Goal: Register for event/course

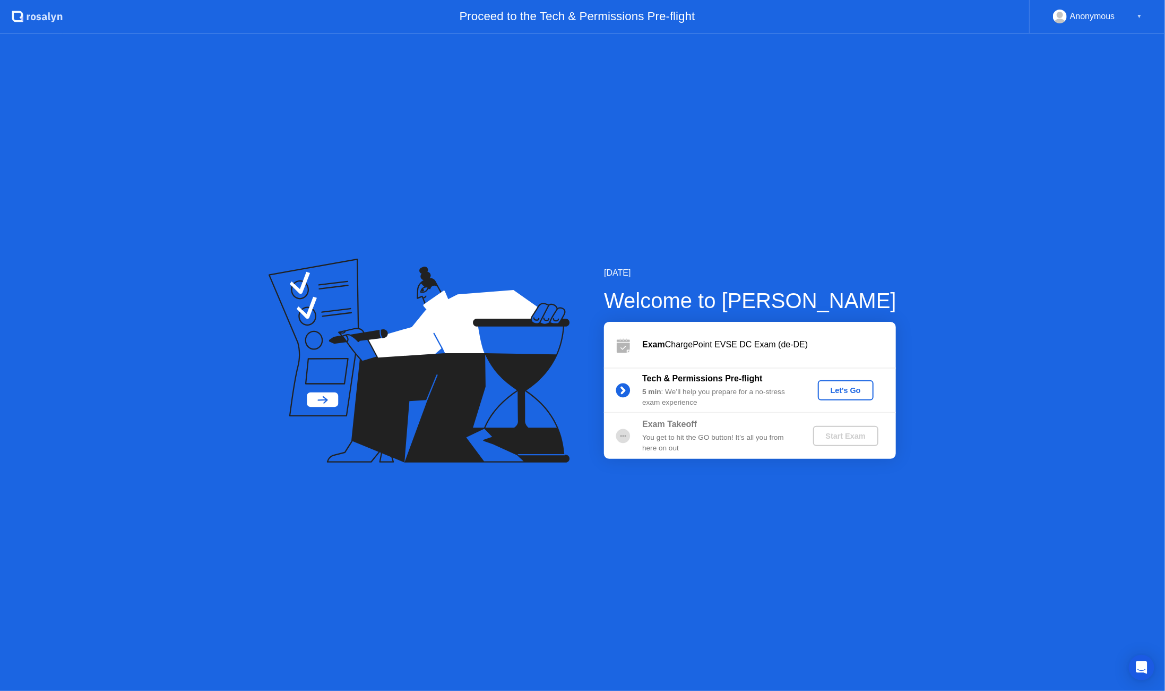
click at [851, 389] on div "Let's Go" at bounding box center [845, 390] width 47 height 8
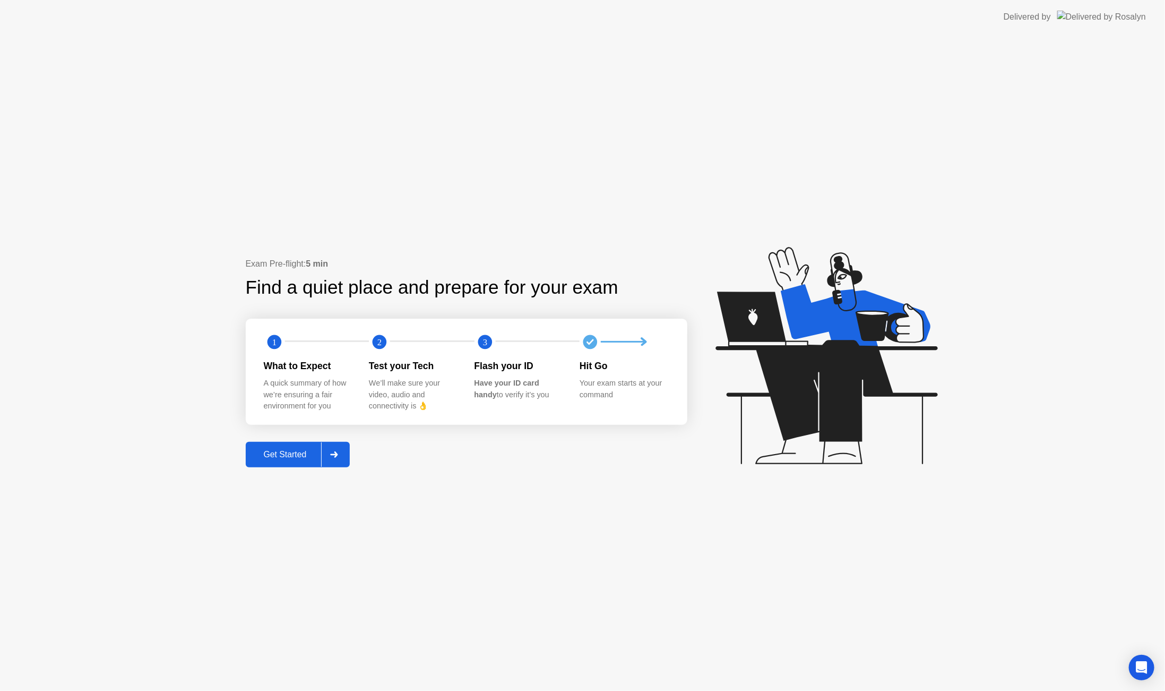
click at [293, 453] on div "Get Started" at bounding box center [285, 455] width 73 height 10
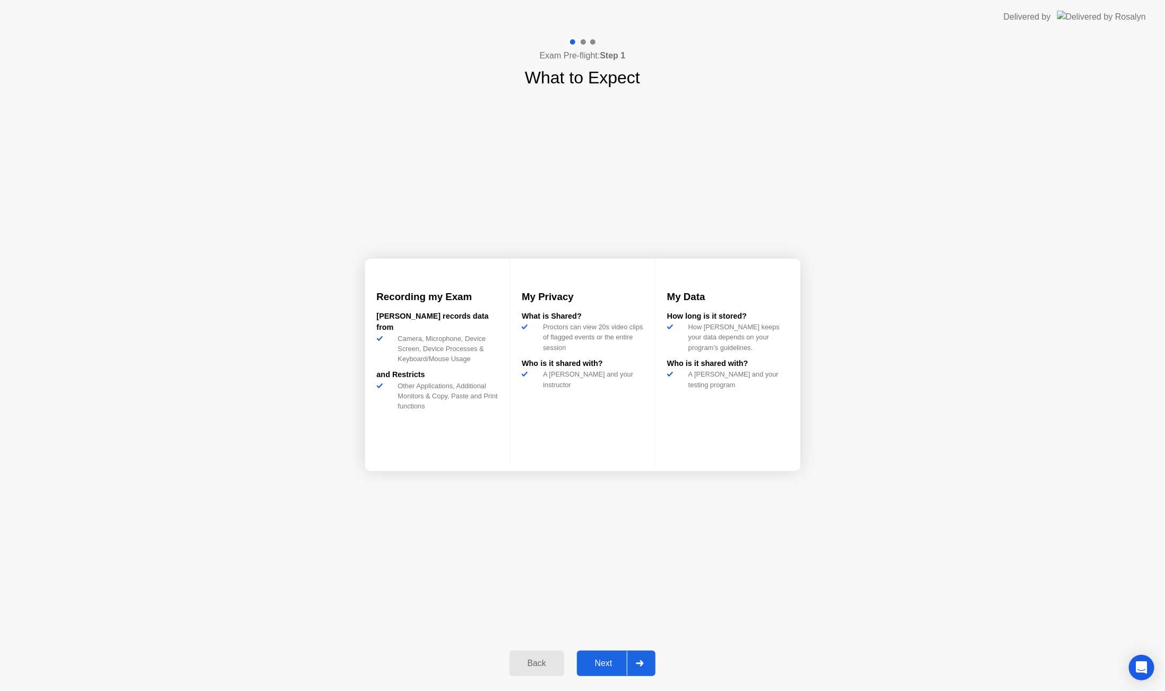
click at [603, 667] on div "Next" at bounding box center [603, 663] width 47 height 10
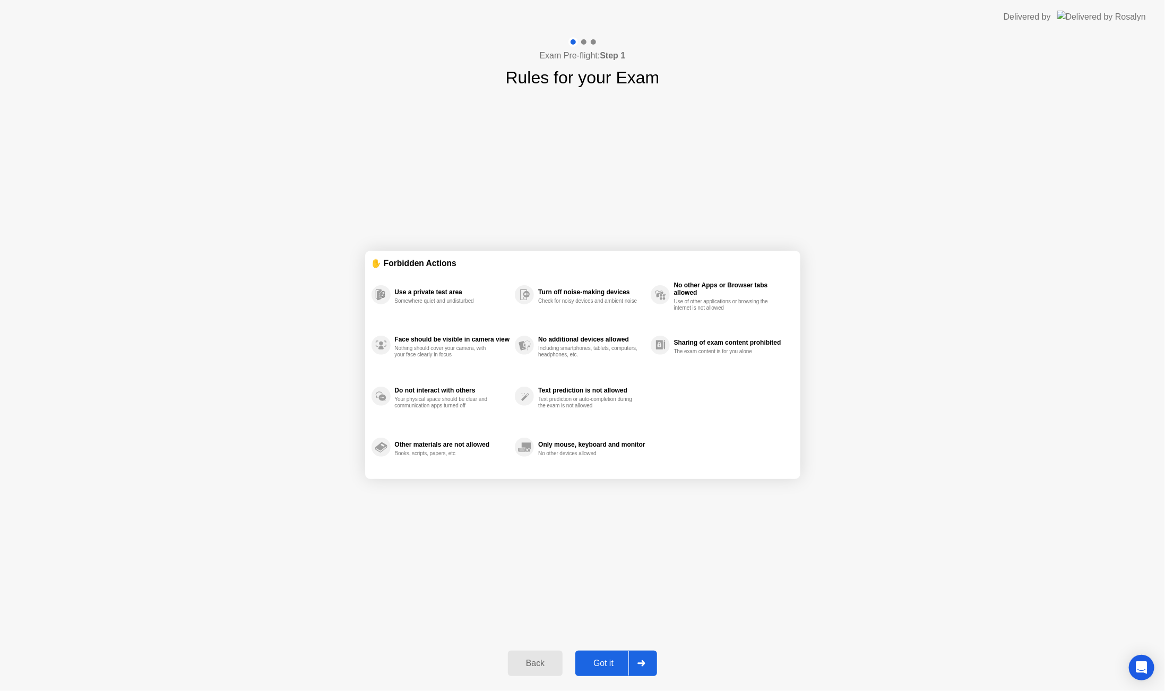
click at [608, 665] on div "Got it" at bounding box center [604, 663] width 50 height 10
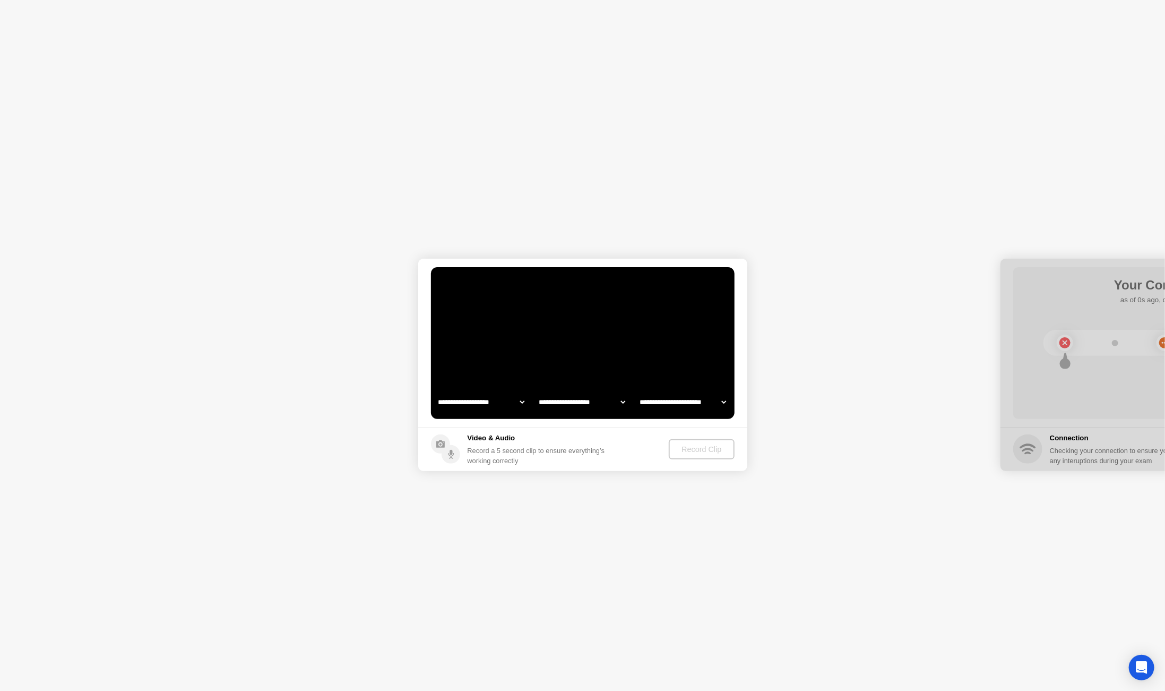
select select "**********"
select select "*******"
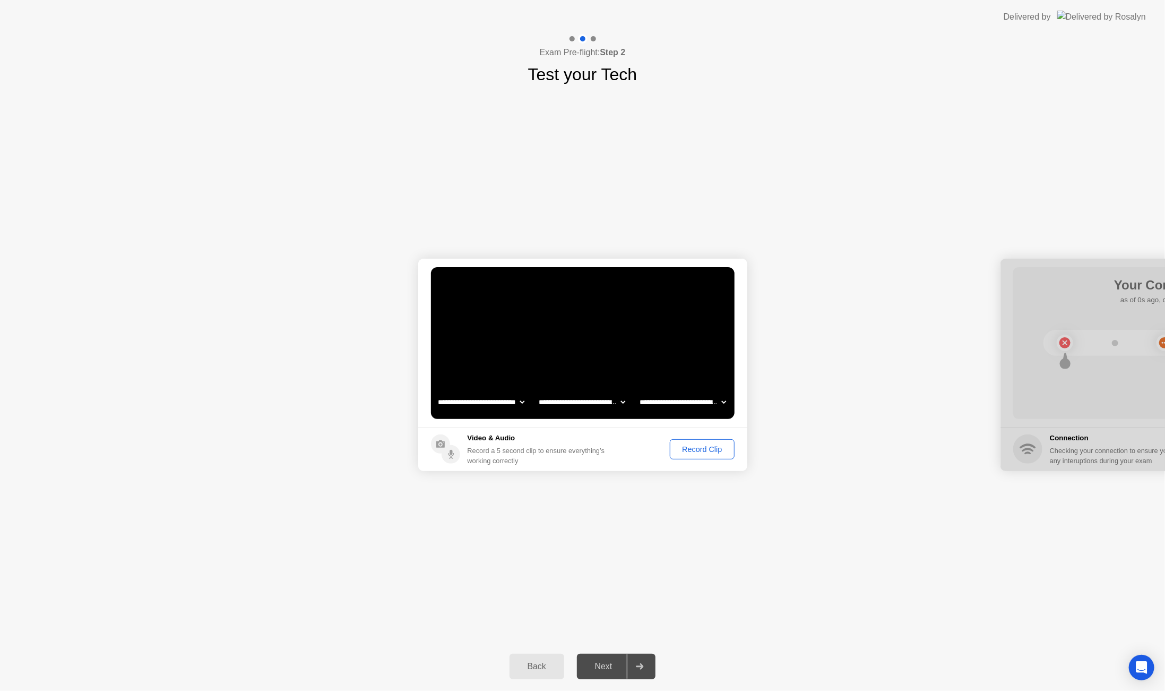
click at [693, 447] on div "Record Clip" at bounding box center [702, 449] width 57 height 8
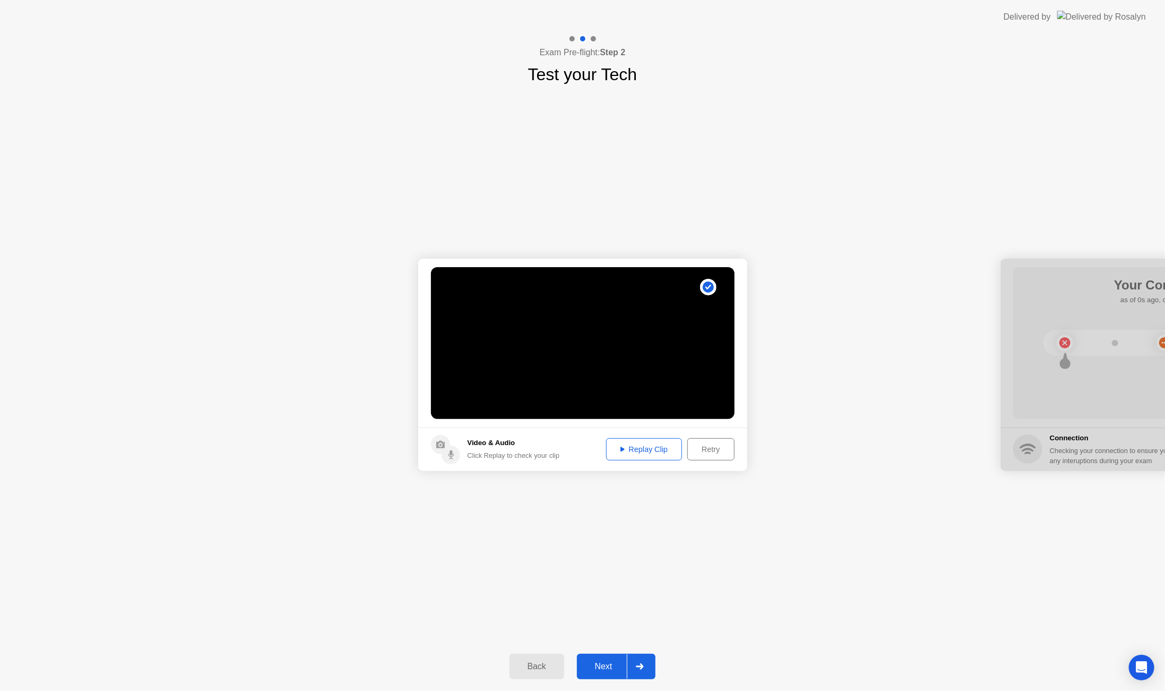
click at [668, 453] on div "Replay Clip" at bounding box center [644, 449] width 69 height 8
click at [611, 669] on div "Next" at bounding box center [603, 667] width 47 height 10
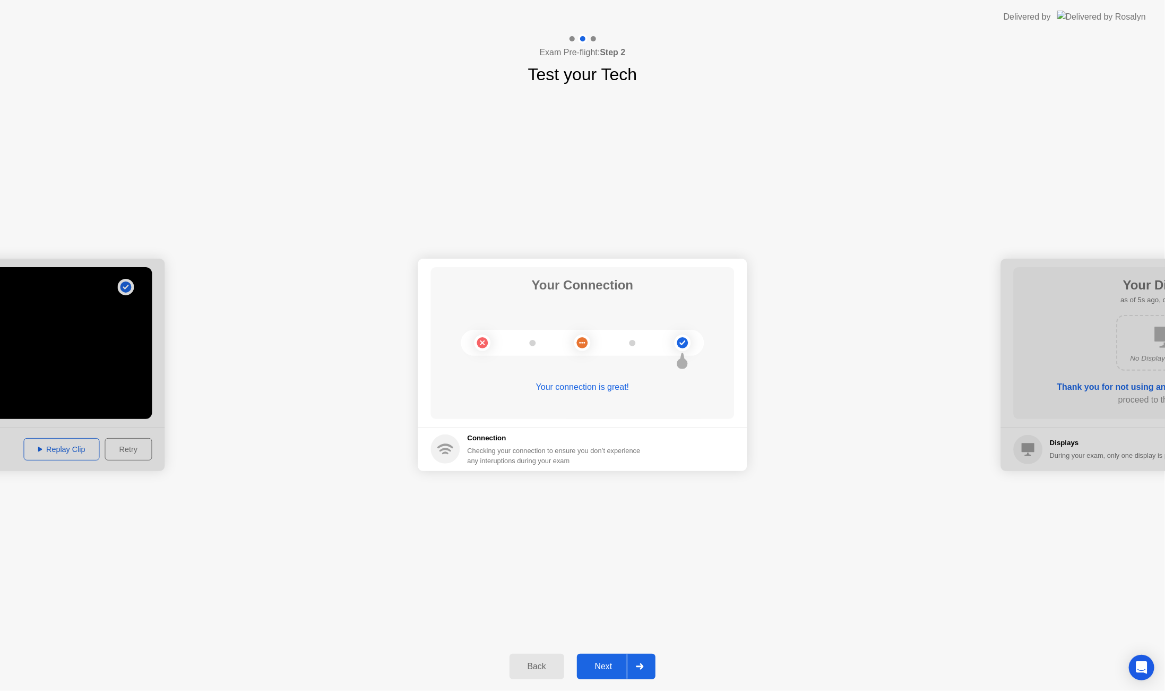
click at [614, 666] on div "Next" at bounding box center [603, 667] width 47 height 10
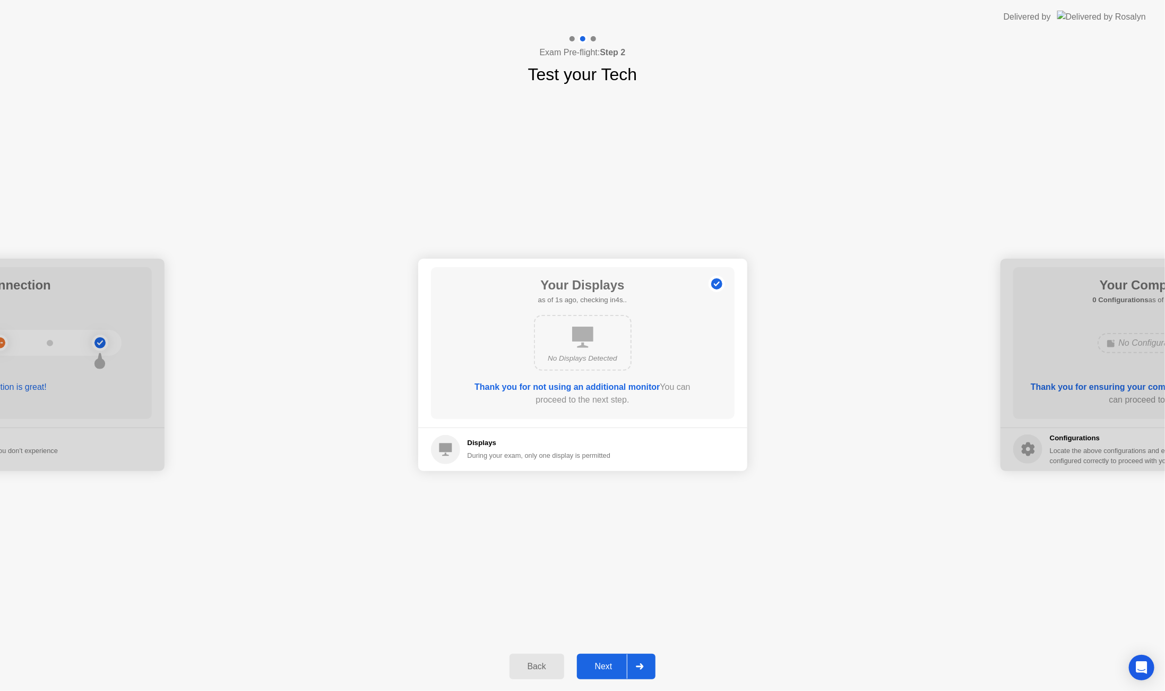
click at [614, 662] on div "Next" at bounding box center [603, 667] width 47 height 10
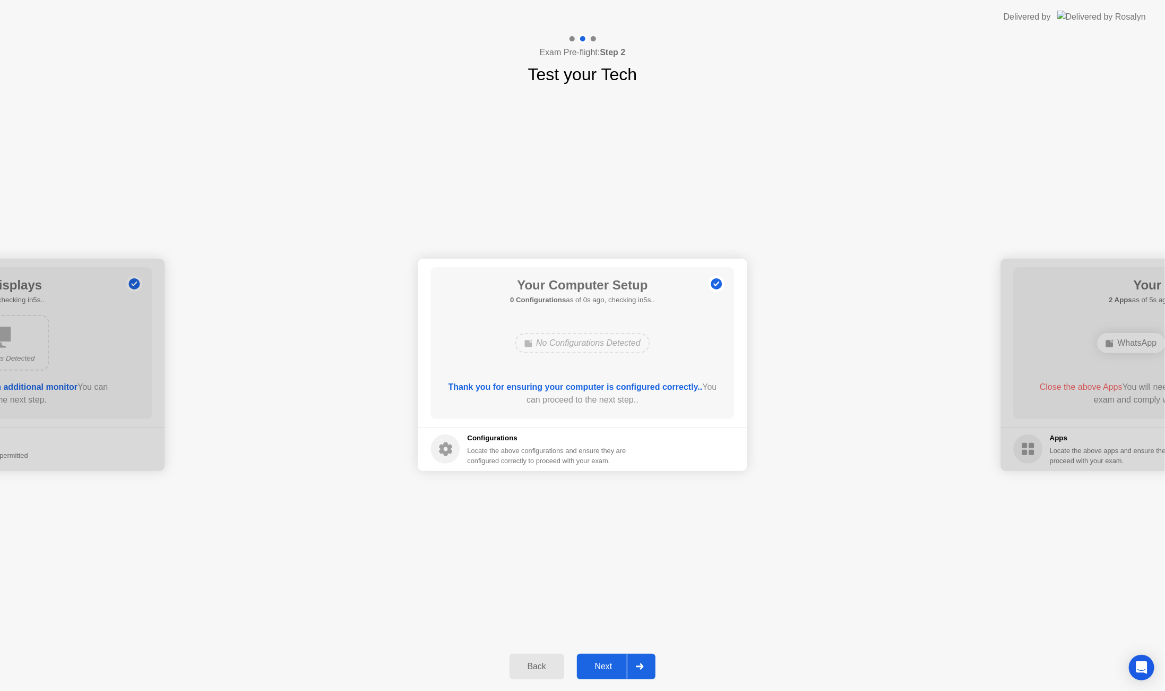
click at [614, 662] on div "Next" at bounding box center [603, 667] width 47 height 10
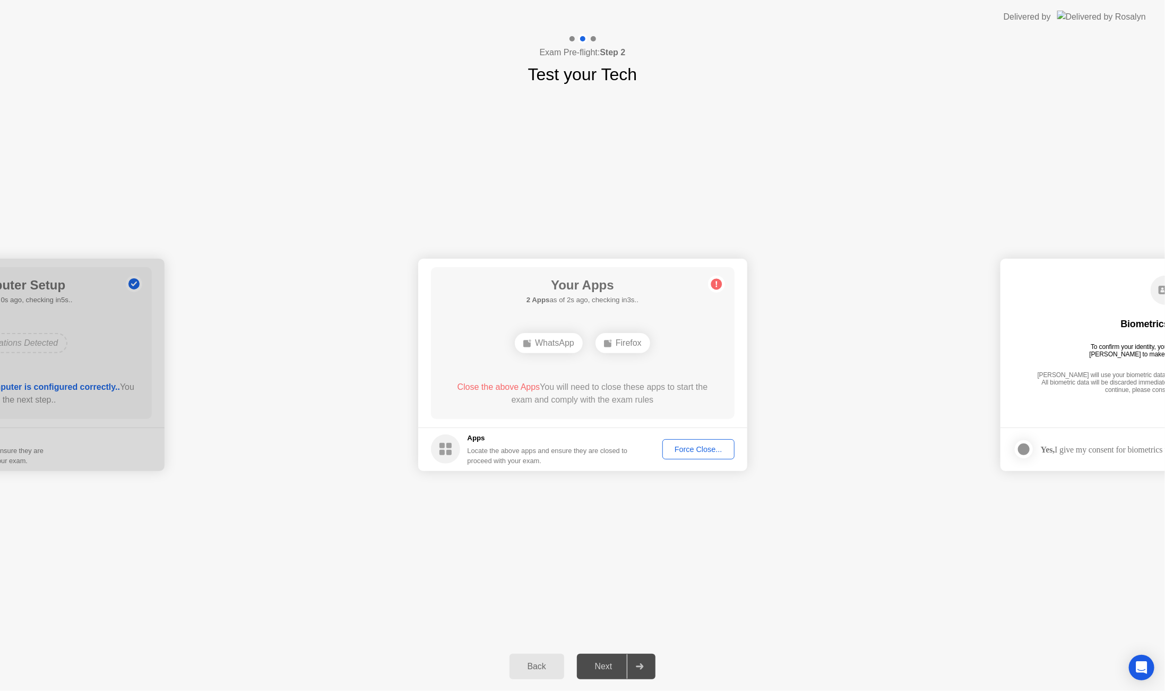
click at [695, 448] on div "Force Close..." at bounding box center [698, 449] width 65 height 8
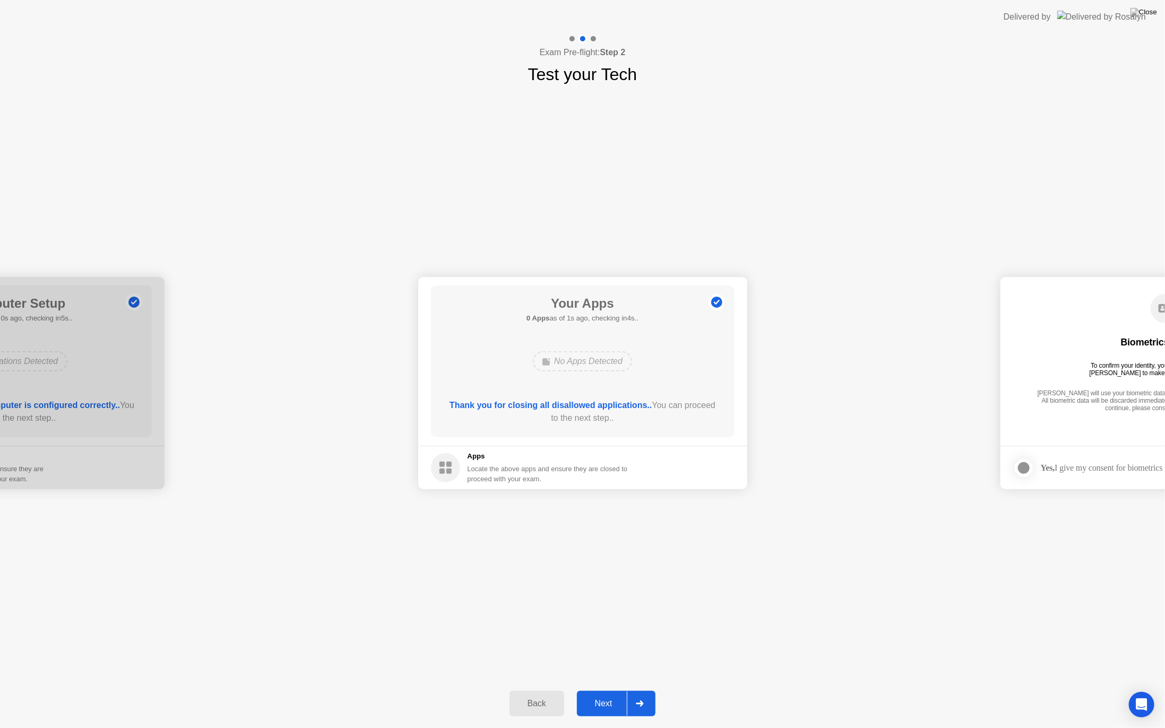
click at [613, 690] on div "Next" at bounding box center [603, 704] width 47 height 10
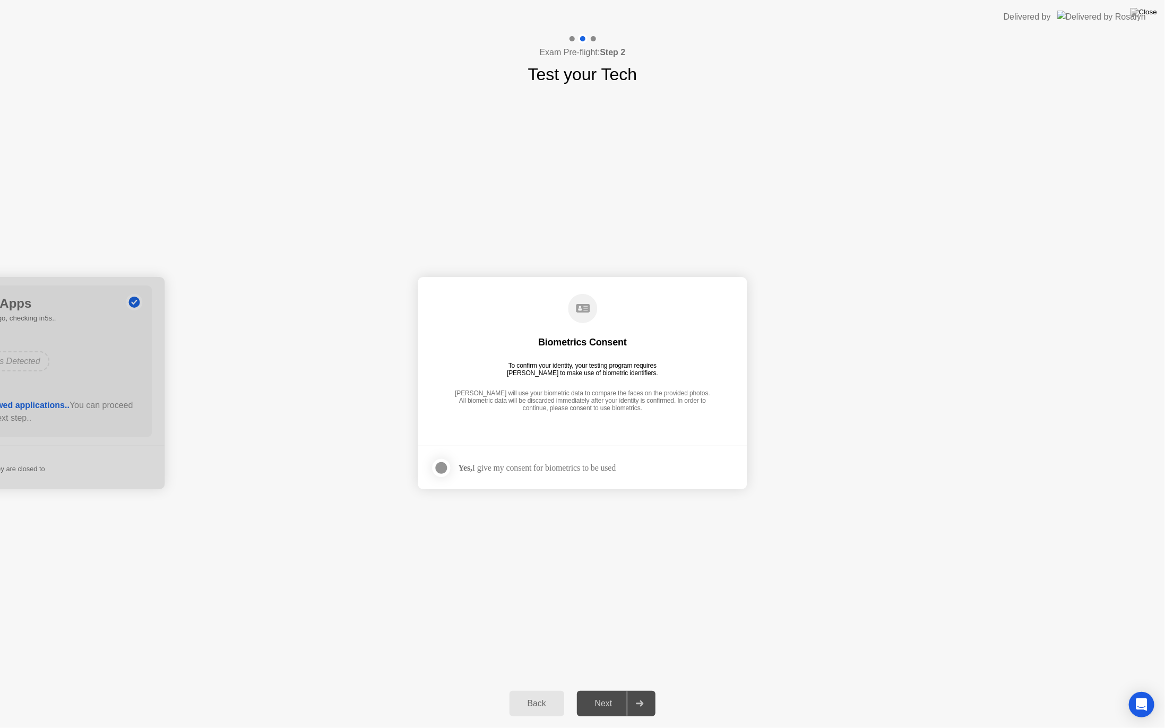
click at [442, 468] on div at bounding box center [441, 468] width 13 height 13
click at [599, 690] on div "Next" at bounding box center [603, 704] width 47 height 10
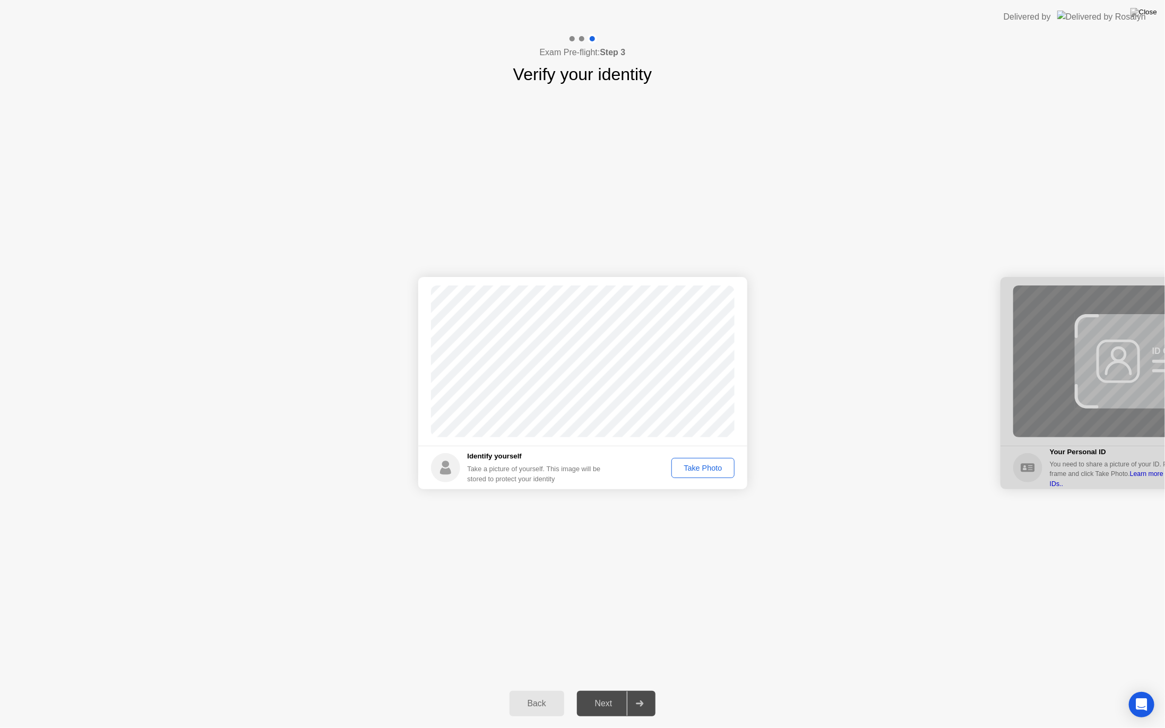
click at [717, 468] on div "Take Photo" at bounding box center [702, 468] width 55 height 8
click at [605, 690] on div "Next" at bounding box center [603, 704] width 47 height 10
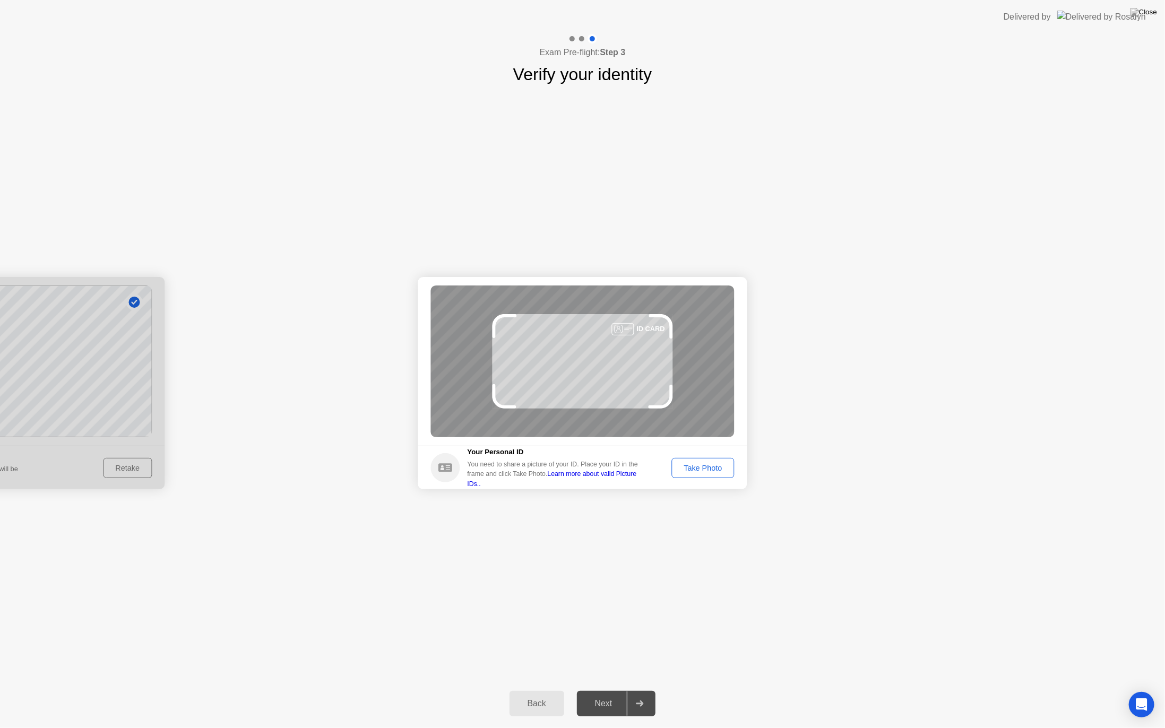
click at [703, 467] on div "Take Photo" at bounding box center [702, 468] width 55 height 8
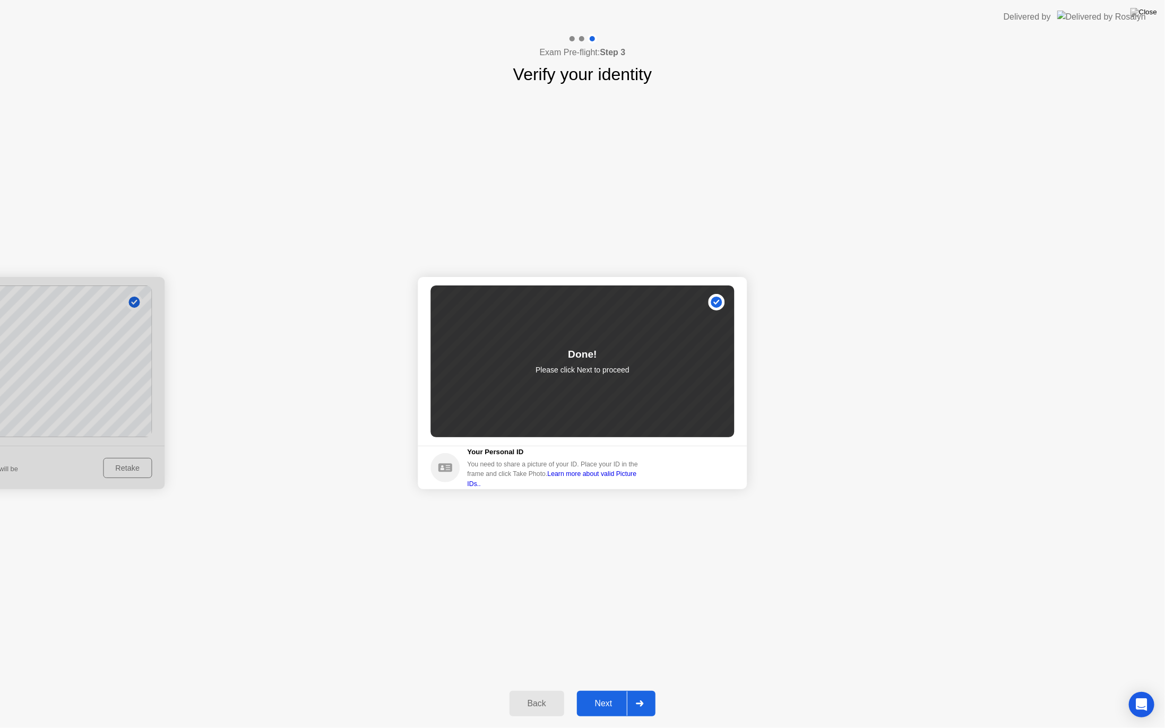
click at [611, 690] on div "Next" at bounding box center [603, 704] width 47 height 10
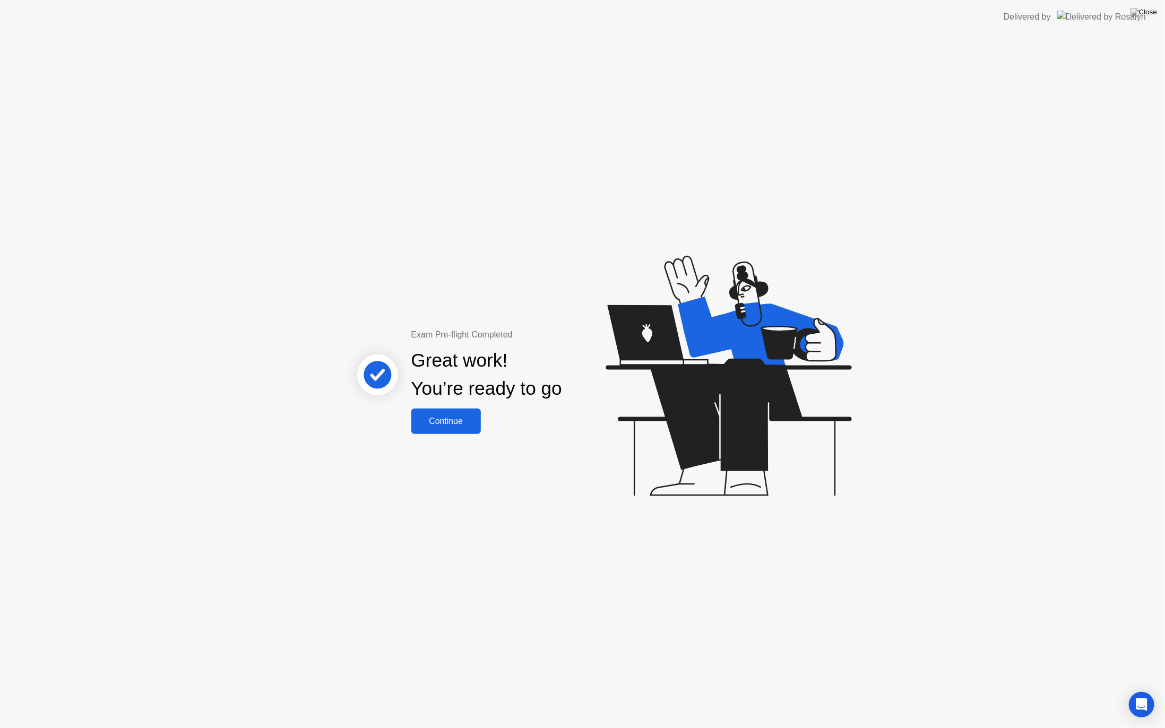
click at [458, 426] on div "Continue" at bounding box center [446, 422] width 63 height 10
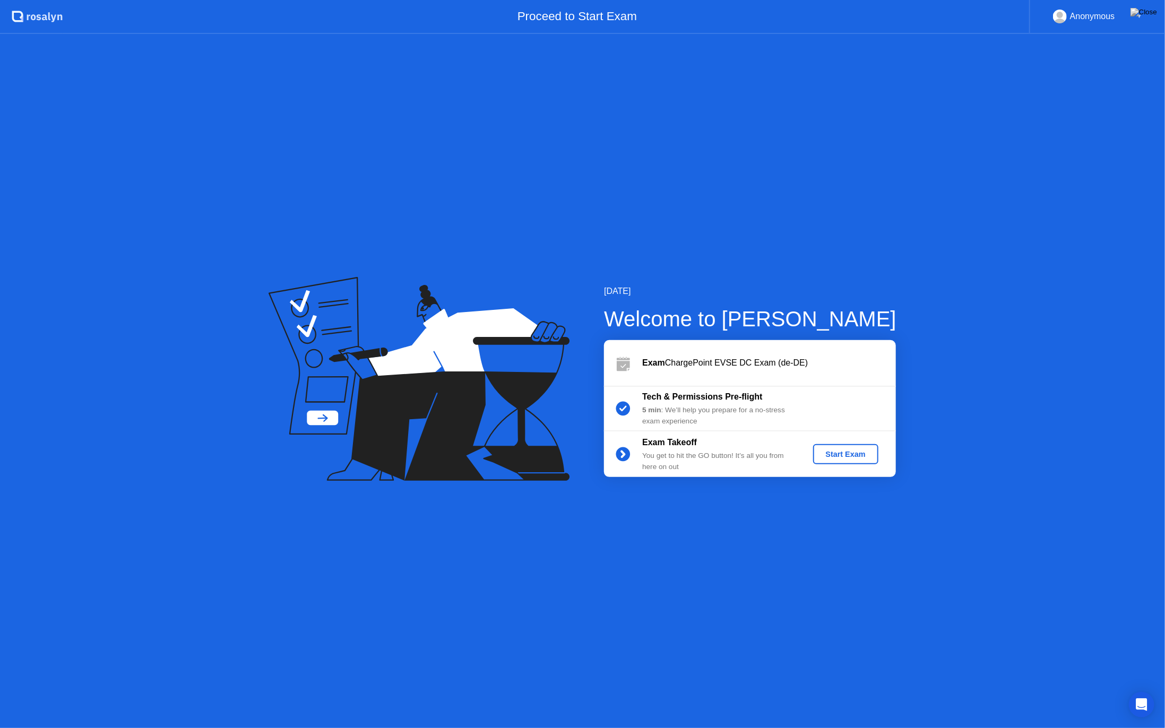
click at [848, 454] on div "Start Exam" at bounding box center [846, 454] width 57 height 8
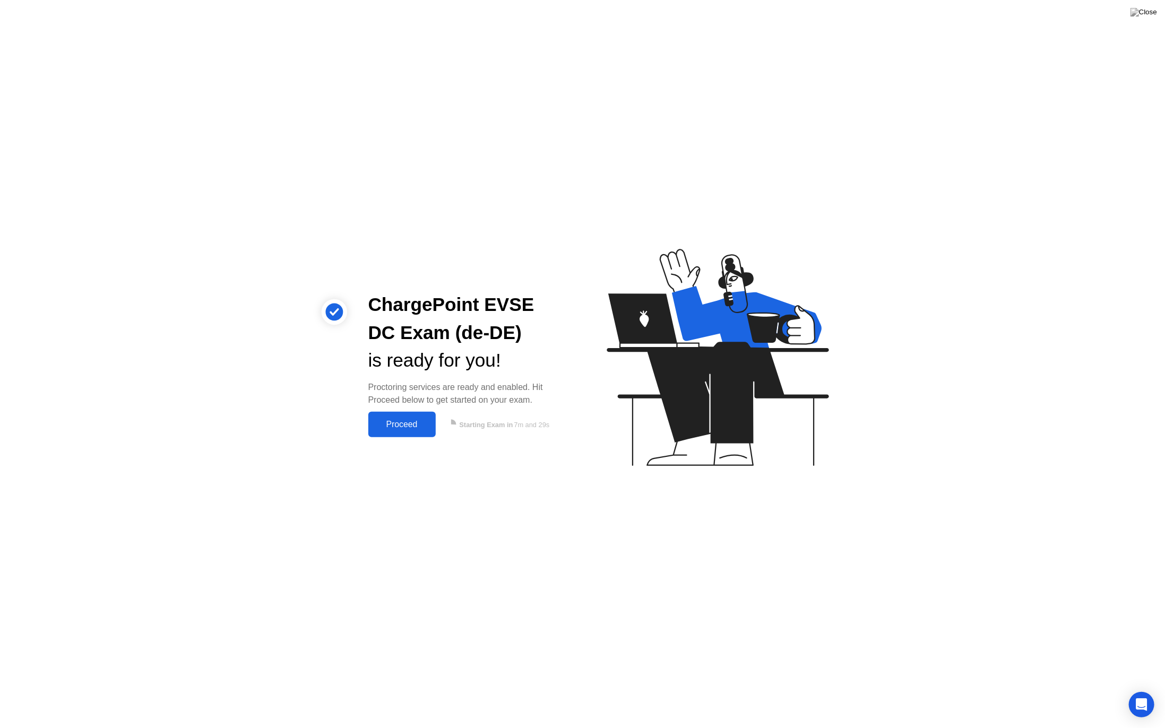
click at [418, 427] on div "Proceed" at bounding box center [402, 425] width 61 height 10
